Goal: Information Seeking & Learning: Learn about a topic

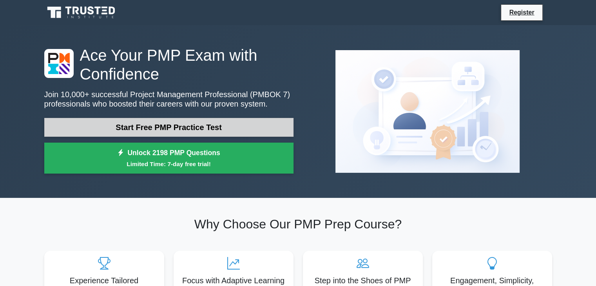
drag, startPoint x: 0, startPoint y: 0, endPoint x: 133, endPoint y: 126, distance: 183.1
click at [133, 126] on link "Start Free PMP Practice Test" at bounding box center [168, 127] width 249 height 19
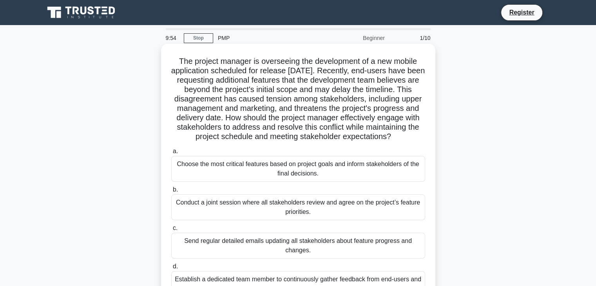
click at [333, 173] on div "Choose the most critical features based on project goals and inform stakeholder…" at bounding box center [298, 169] width 254 height 26
click at [171, 154] on input "a. Choose the most critical features based on project goals and inform stakehol…" at bounding box center [171, 151] width 0 height 5
